Goal: Task Accomplishment & Management: Use online tool/utility

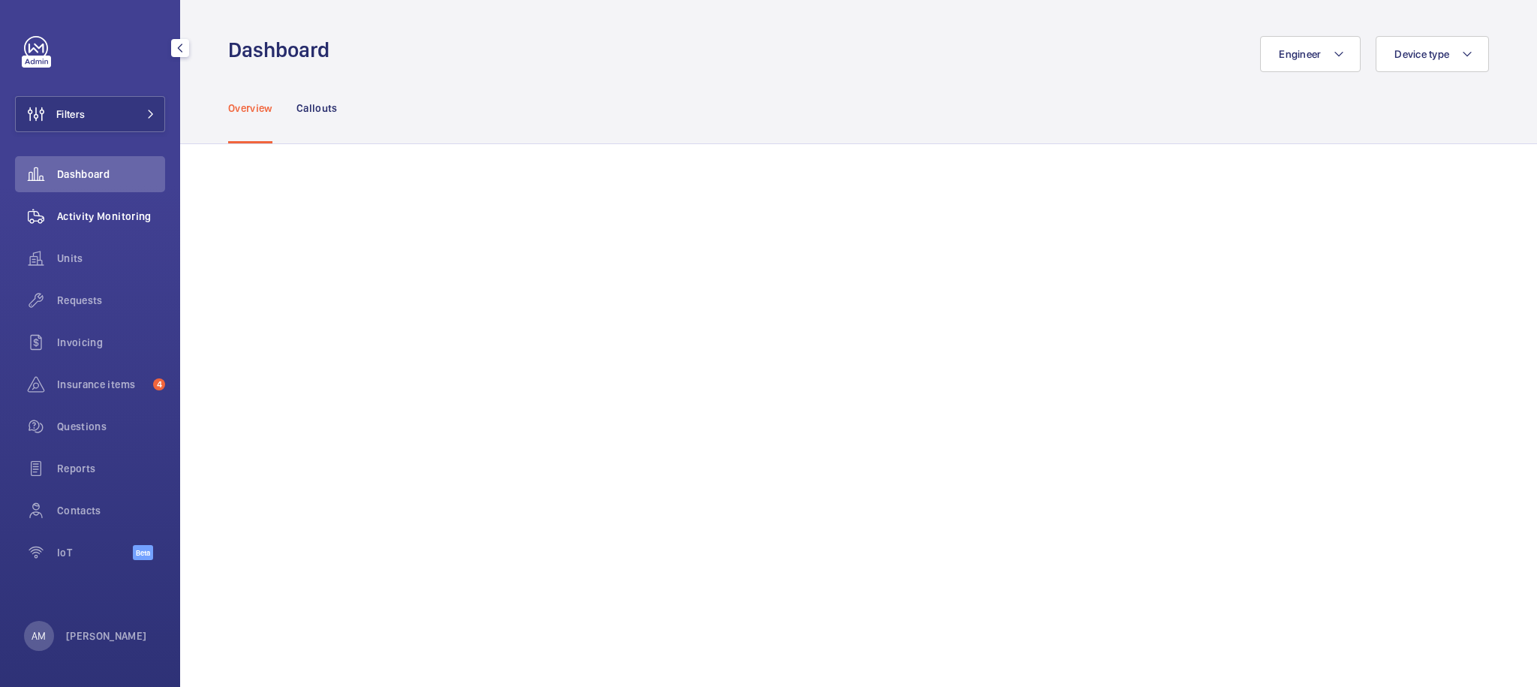
click at [97, 216] on span "Activity Monitoring" at bounding box center [111, 216] width 108 height 15
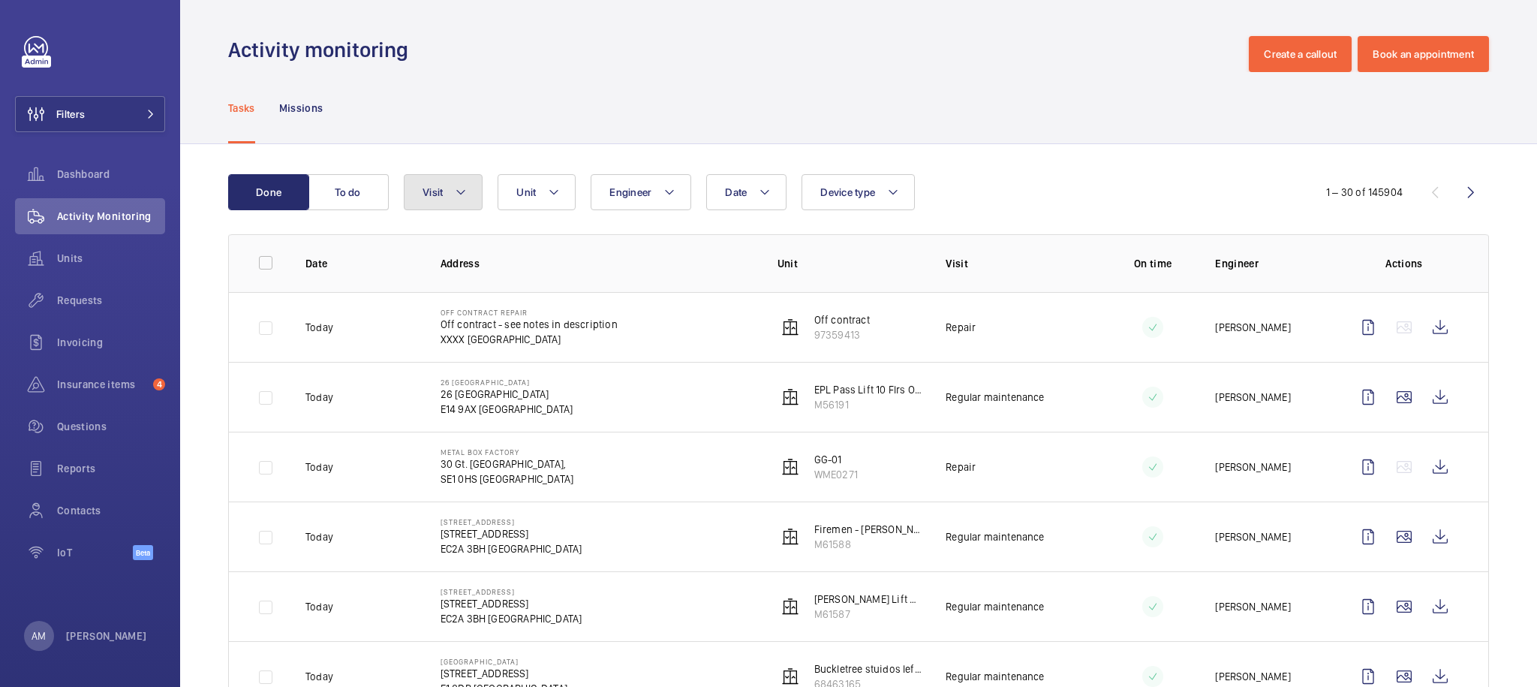
click at [473, 197] on button "Visit" at bounding box center [443, 192] width 79 height 36
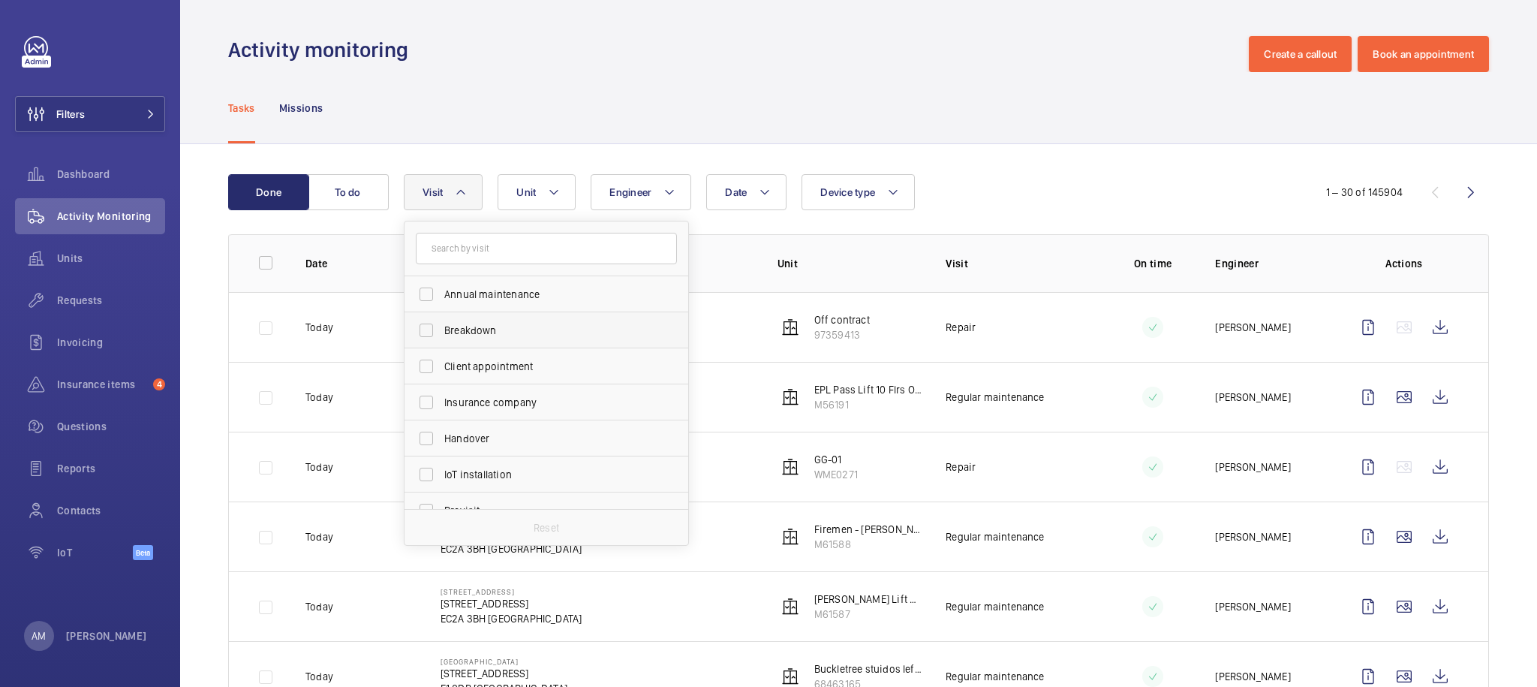
click at [519, 345] on label "Breakdown" at bounding box center [534, 330] width 261 height 36
click at [441, 345] on input "Breakdown" at bounding box center [426, 330] width 30 height 30
checkbox input "true"
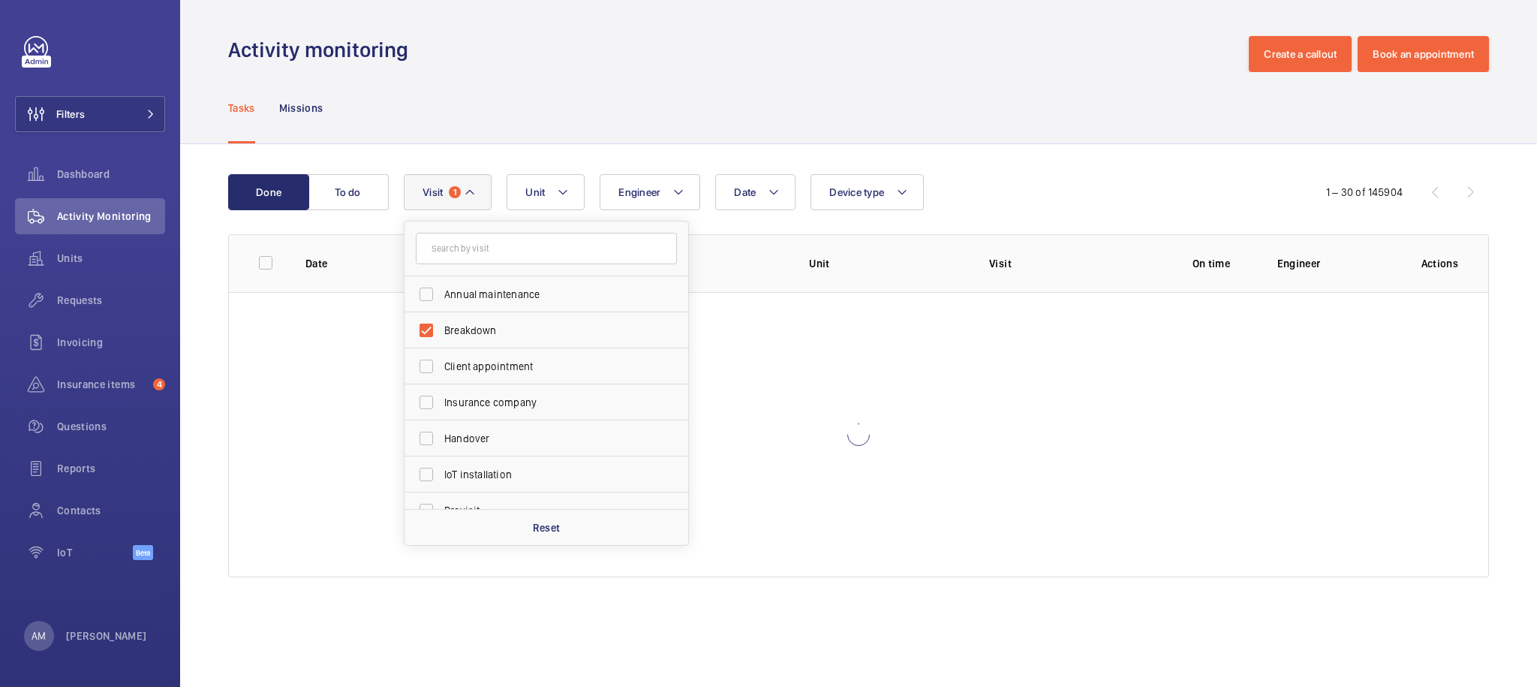
click at [1066, 171] on div "Done To do Date Engineer Unit Device type Visit 1 Annual maintenance Breakdown …" at bounding box center [858, 378] width 1357 height 469
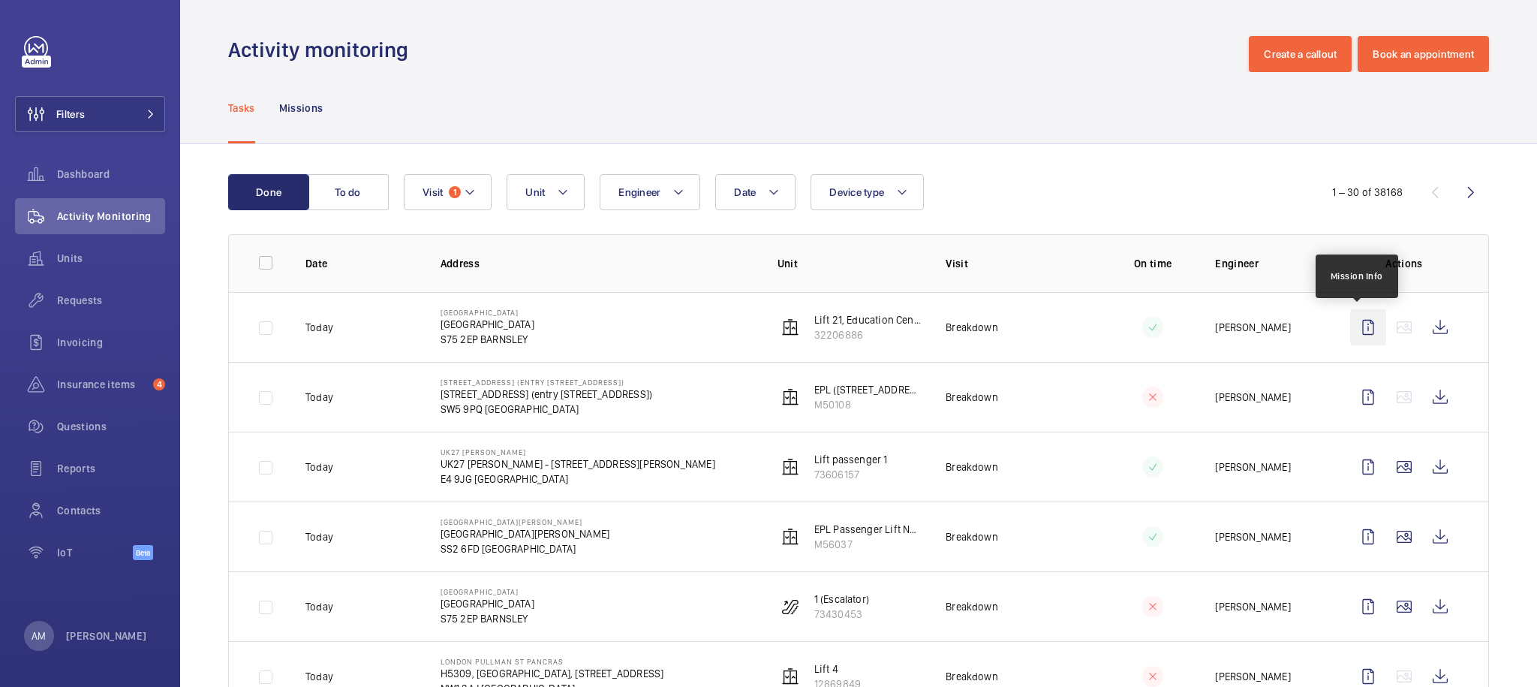
click at [1352, 332] on wm-front-icon-button at bounding box center [1368, 327] width 36 height 36
click at [1439, 330] on wm-front-icon-button at bounding box center [1440, 327] width 36 height 36
click at [46, 640] on p "AM" at bounding box center [39, 635] width 14 height 15
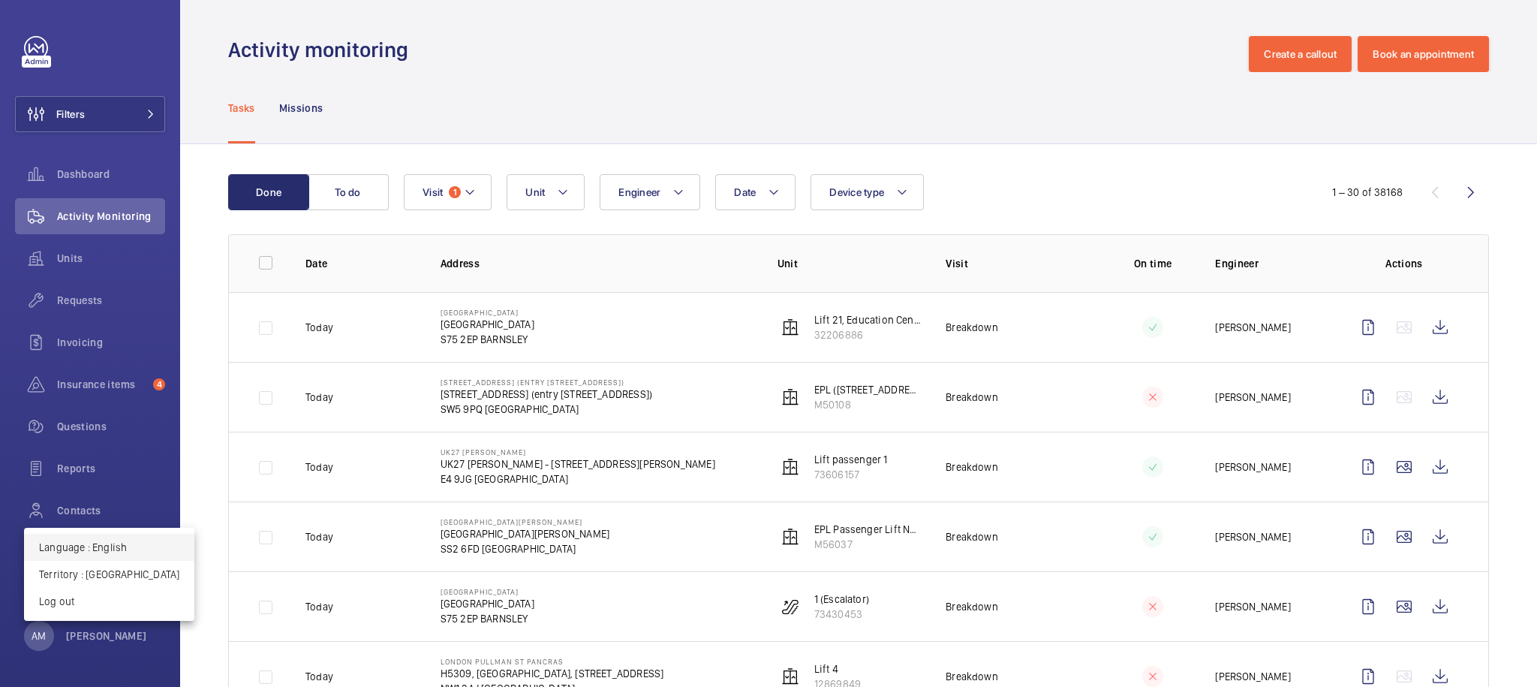
click at [109, 551] on p "Language : English" at bounding box center [109, 547] width 140 height 15
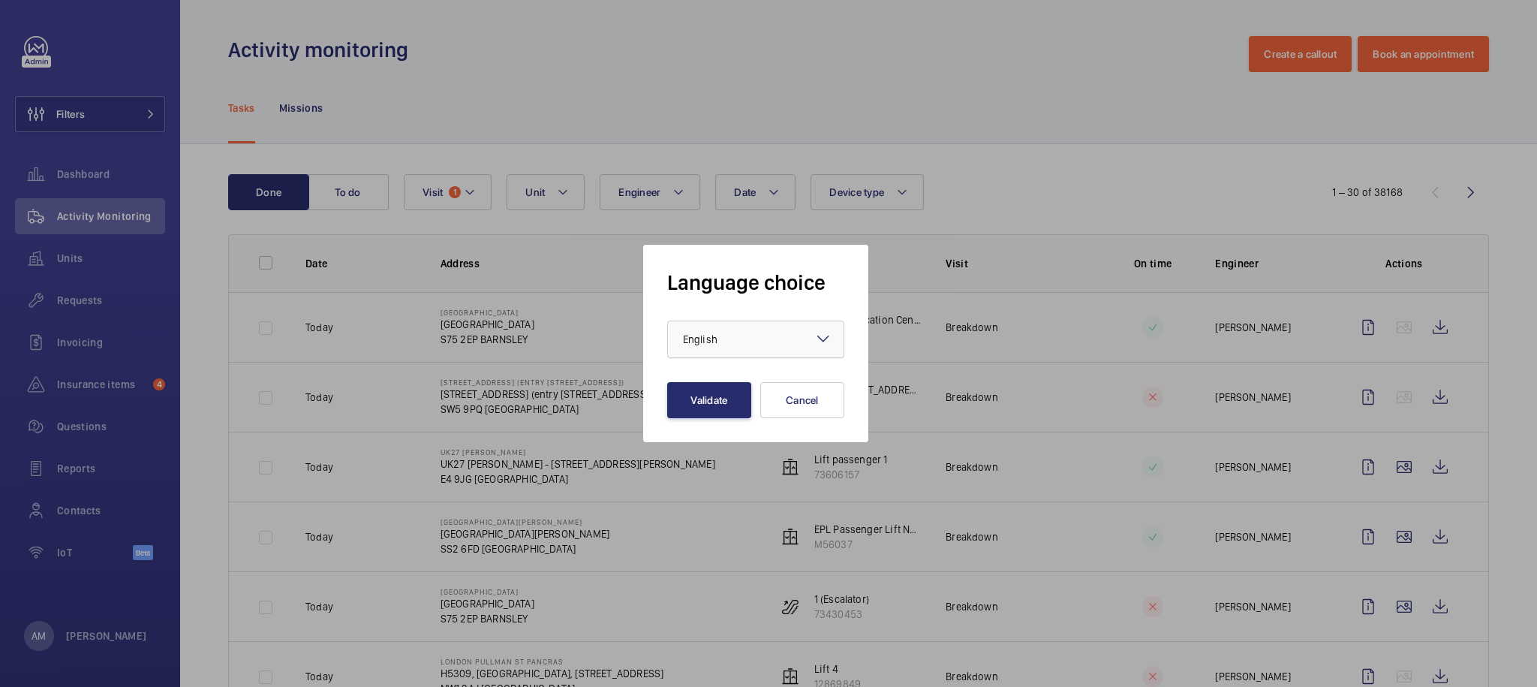
click at [741, 344] on div "× English" at bounding box center [719, 339] width 72 height 15
click at [741, 416] on span "Français" at bounding box center [756, 421] width 146 height 15
click at [708, 392] on button "Validate" at bounding box center [709, 400] width 84 height 36
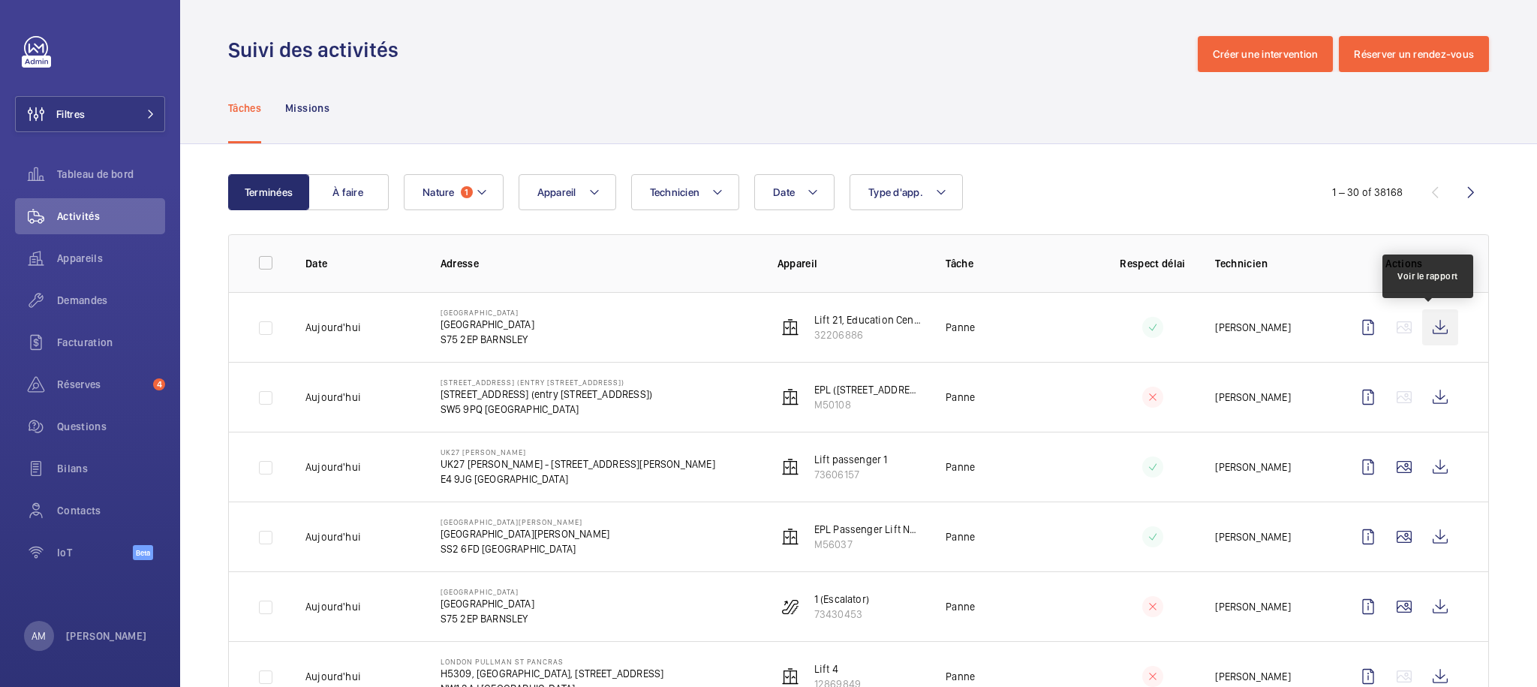
click at [1439, 330] on wm-front-icon-button at bounding box center [1440, 327] width 36 height 36
click at [462, 185] on button "Nature 1" at bounding box center [454, 192] width 100 height 36
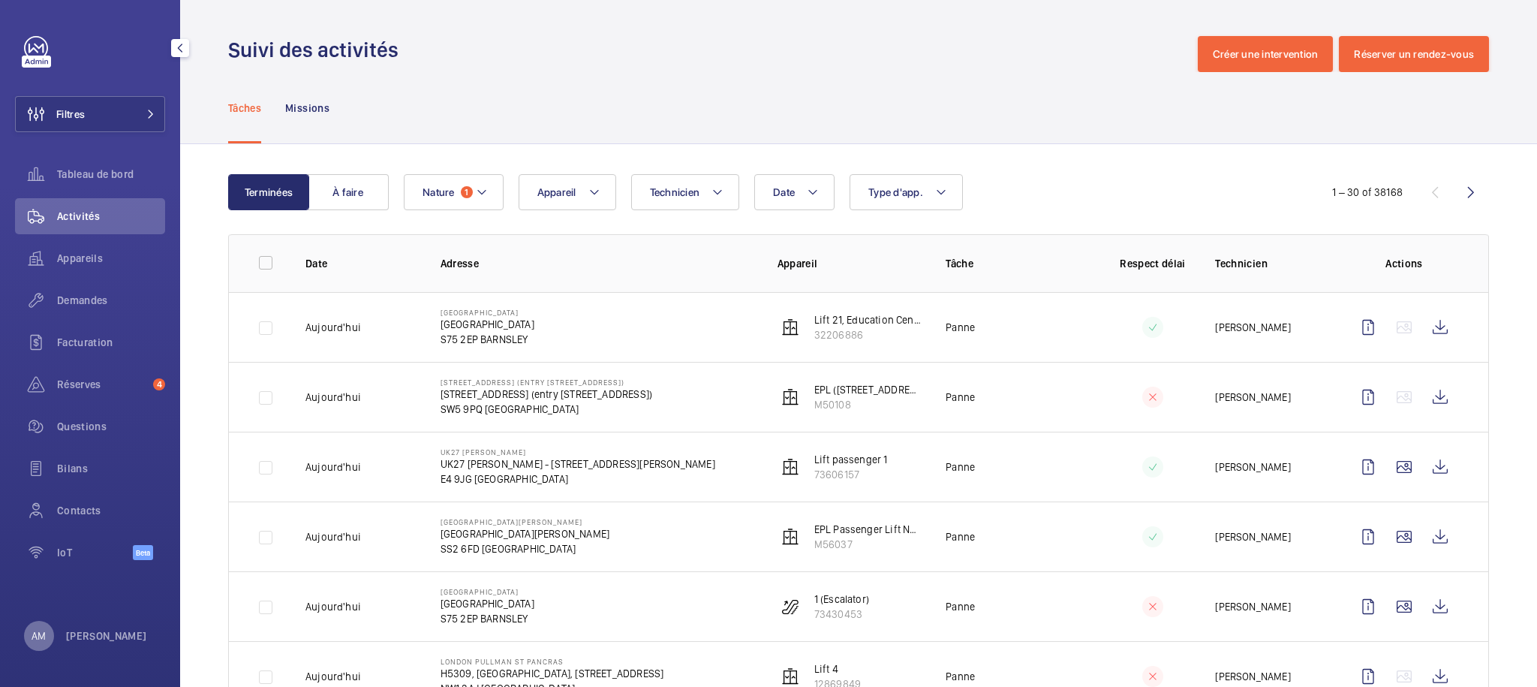
click at [30, 630] on div "AM" at bounding box center [39, 636] width 30 height 30
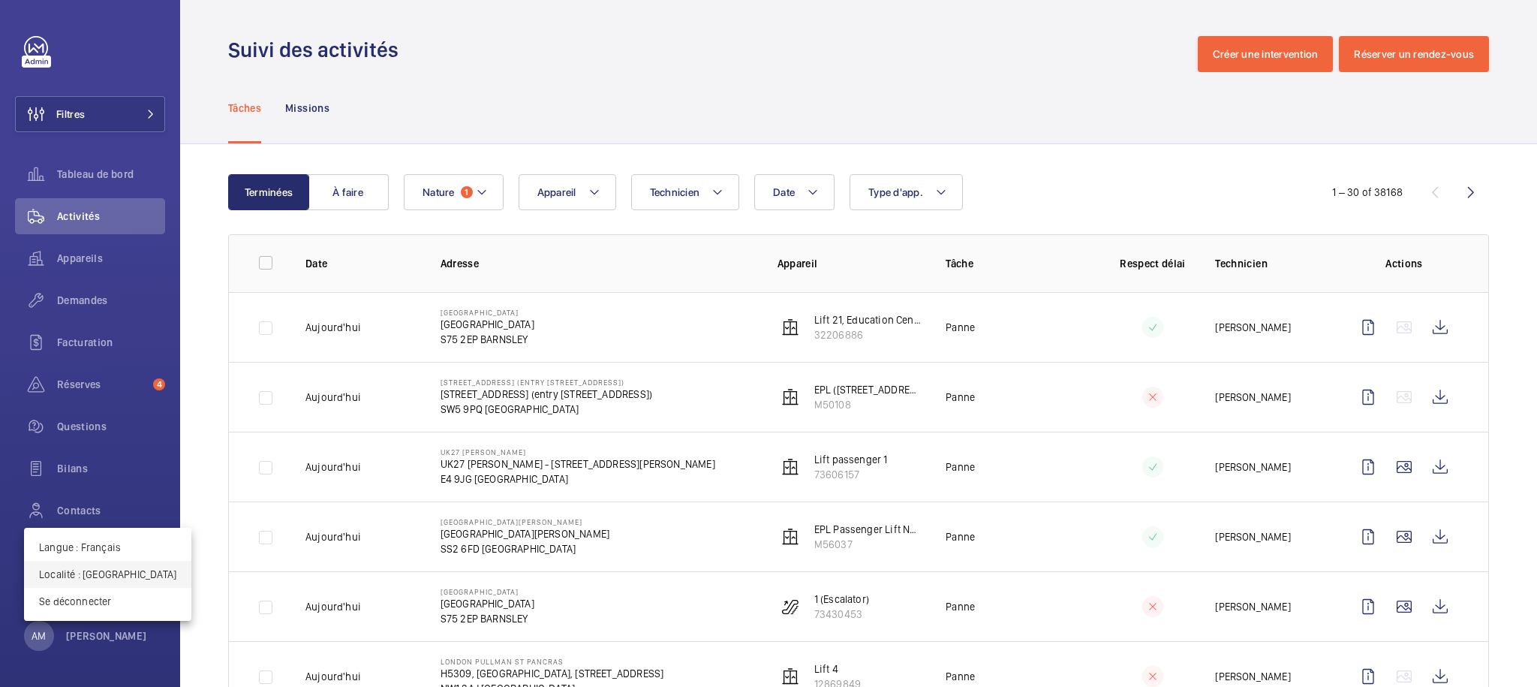
click at [102, 573] on p "Localité : Royaume-Uni" at bounding box center [107, 574] width 137 height 15
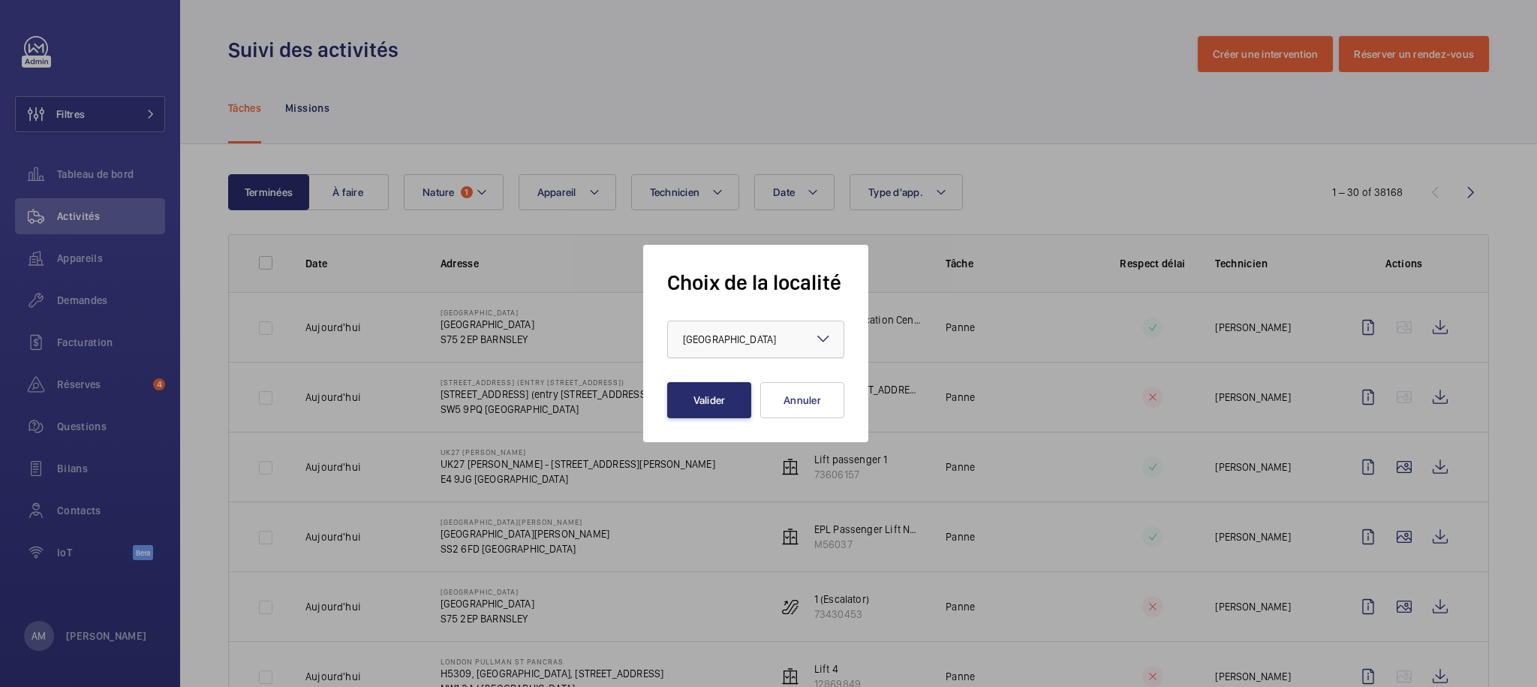
click at [702, 353] on div at bounding box center [756, 339] width 176 height 36
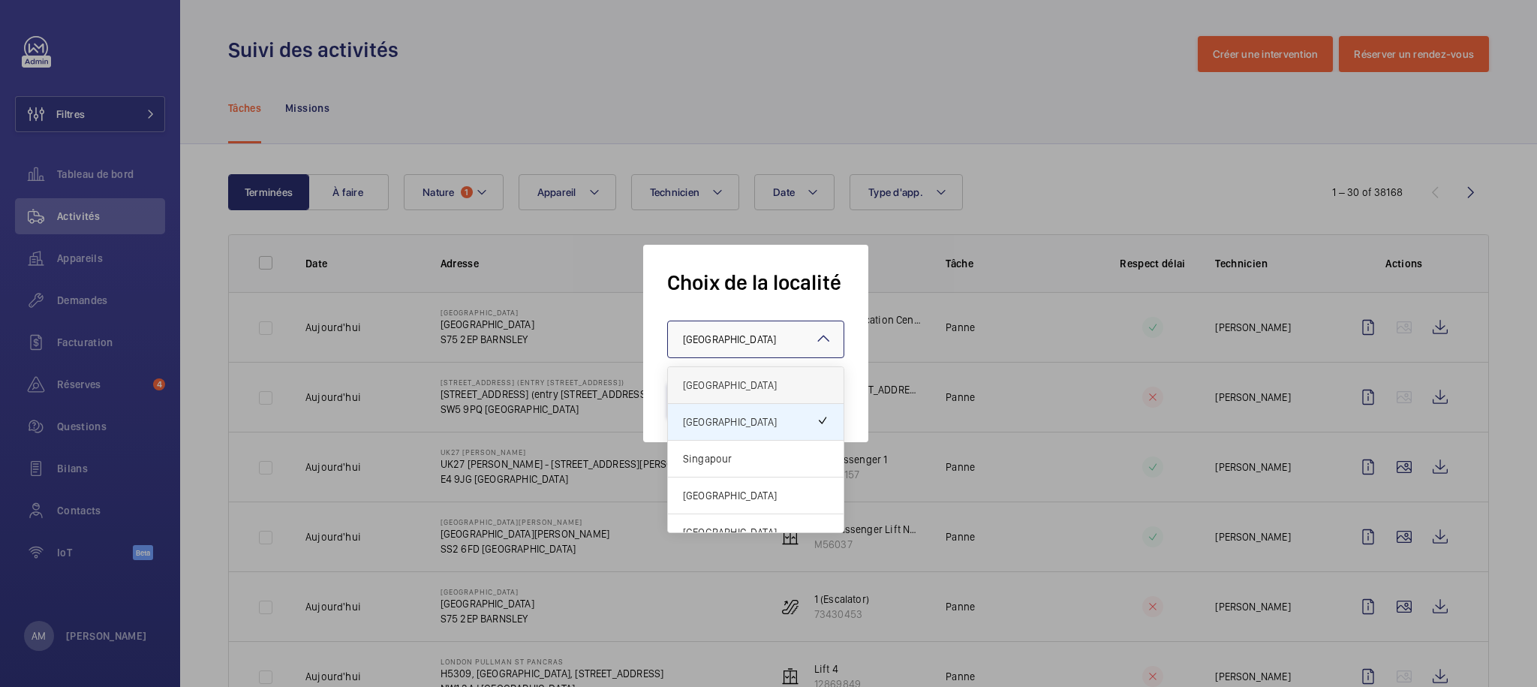
click at [744, 384] on span "[GEOGRAPHIC_DATA]" at bounding box center [756, 384] width 146 height 15
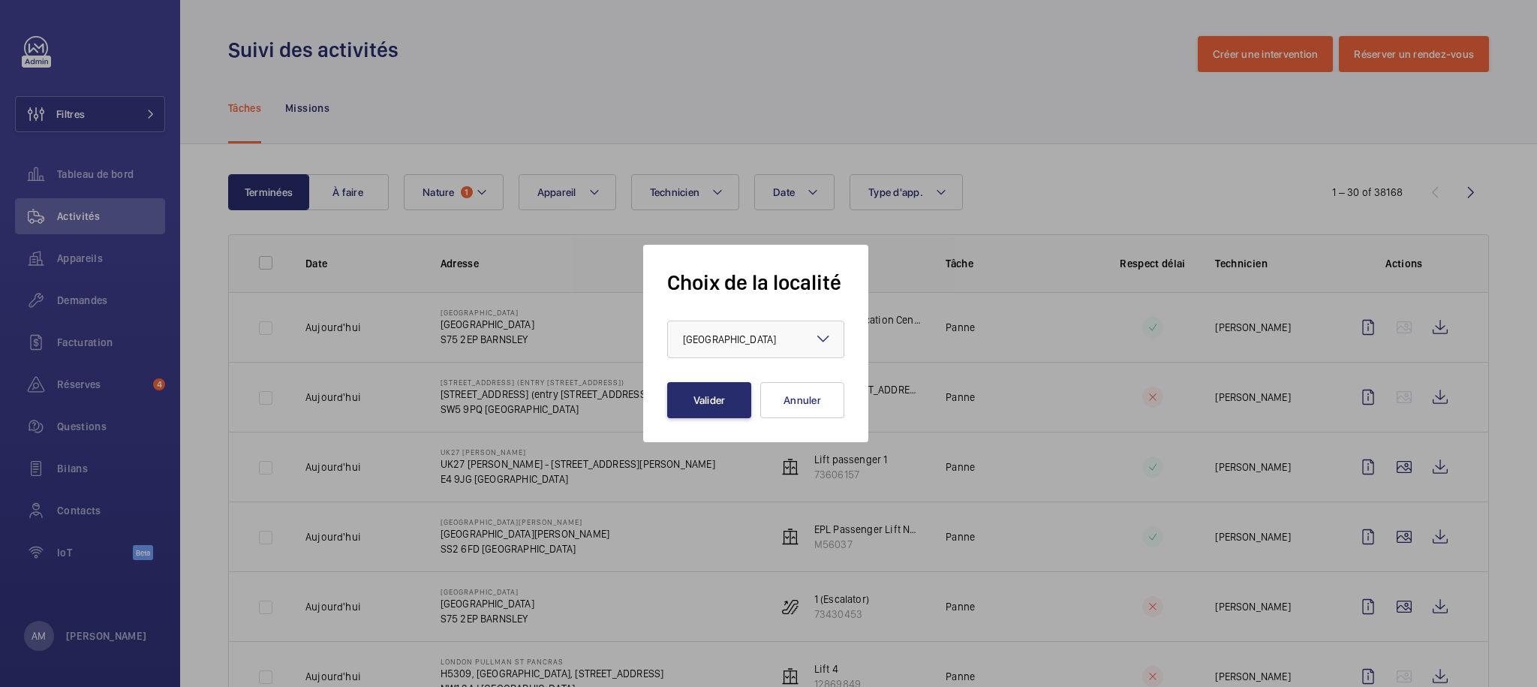
click at [729, 419] on div "Choix de la localité × France × Valider Annuler" at bounding box center [755, 343] width 225 height 197
click at [693, 398] on button "Valider" at bounding box center [709, 400] width 84 height 36
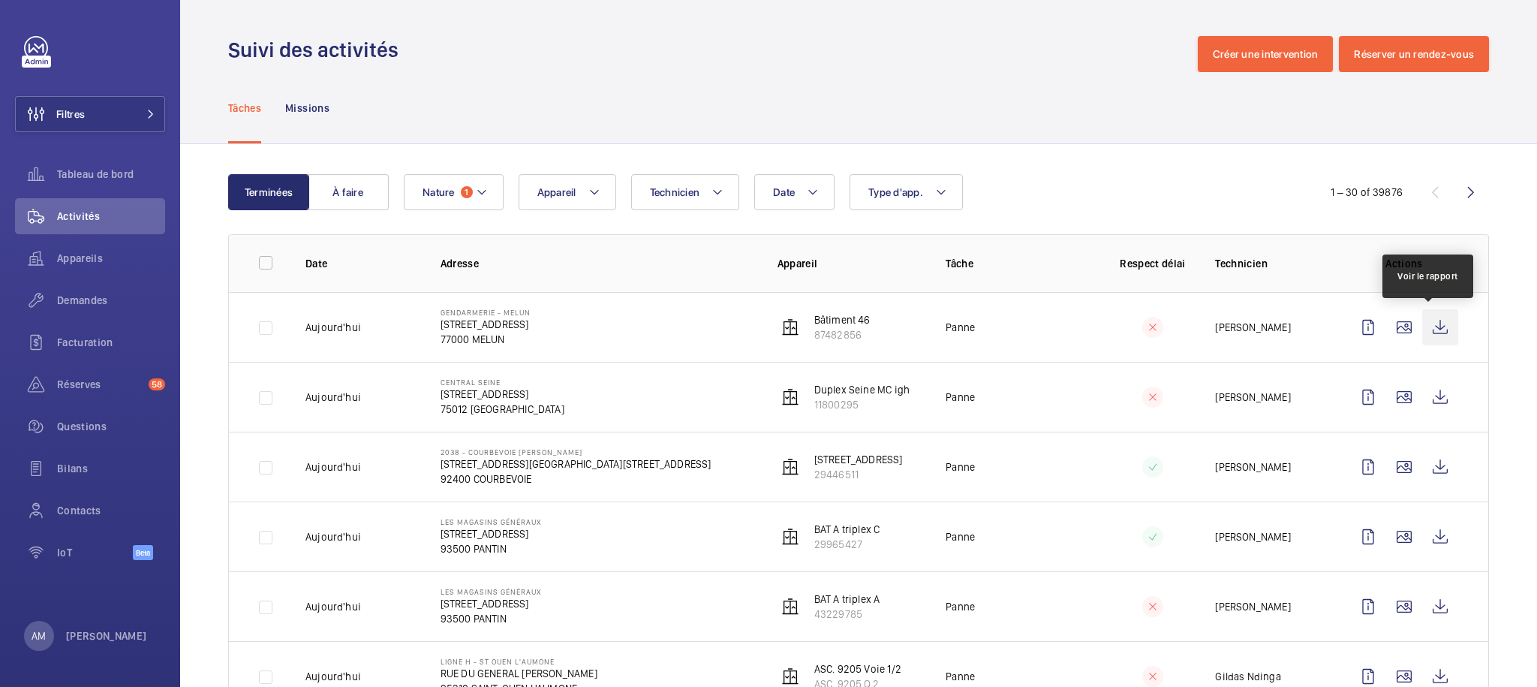
click at [1426, 326] on wm-front-icon-button at bounding box center [1440, 327] width 36 height 36
